Goal: Check status: Check status

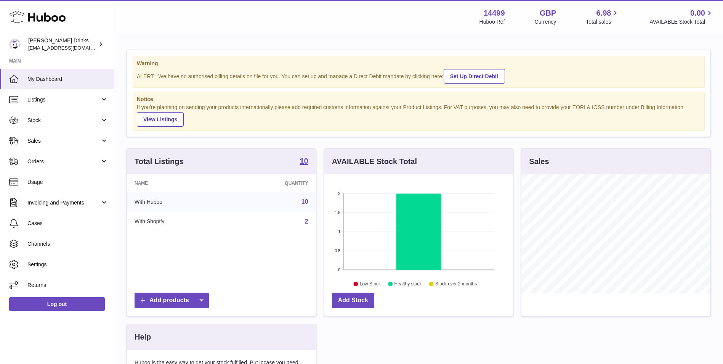
scroll to position [119, 189]
click at [75, 140] on span "Sales" at bounding box center [63, 140] width 73 height 7
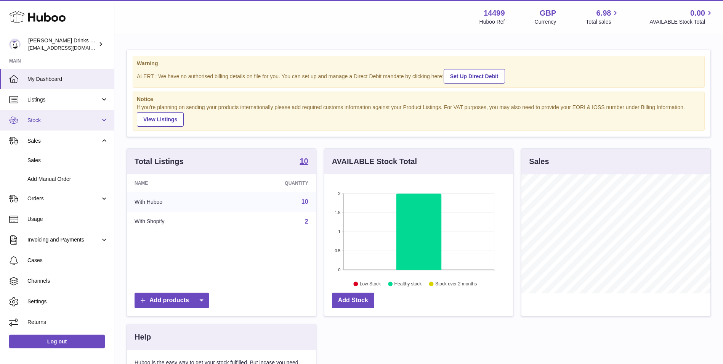
click at [65, 120] on span "Stock" at bounding box center [63, 120] width 73 height 7
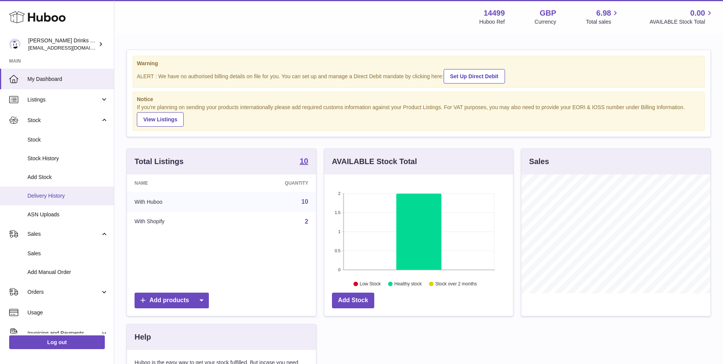
click at [62, 189] on link "Delivery History" at bounding box center [57, 195] width 114 height 19
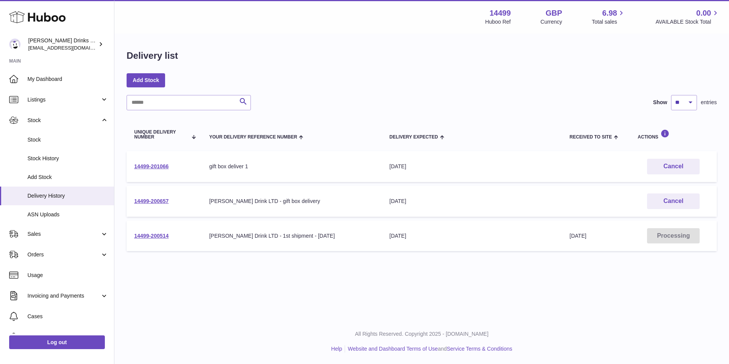
click at [133, 167] on td "14499-201066" at bounding box center [164, 166] width 75 height 31
copy link "14499-201066"
